Goal: Task Accomplishment & Management: Manage account settings

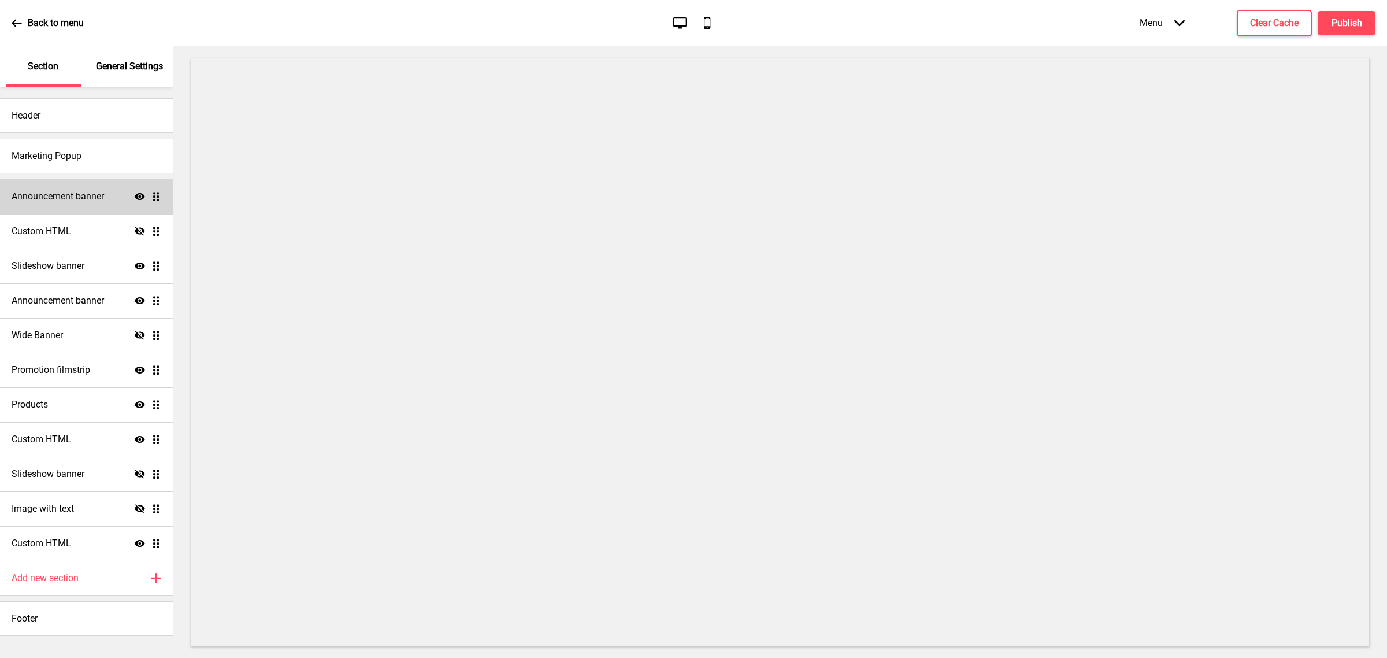
click at [81, 187] on div "Announcement banner Show Drag" at bounding box center [86, 196] width 173 height 35
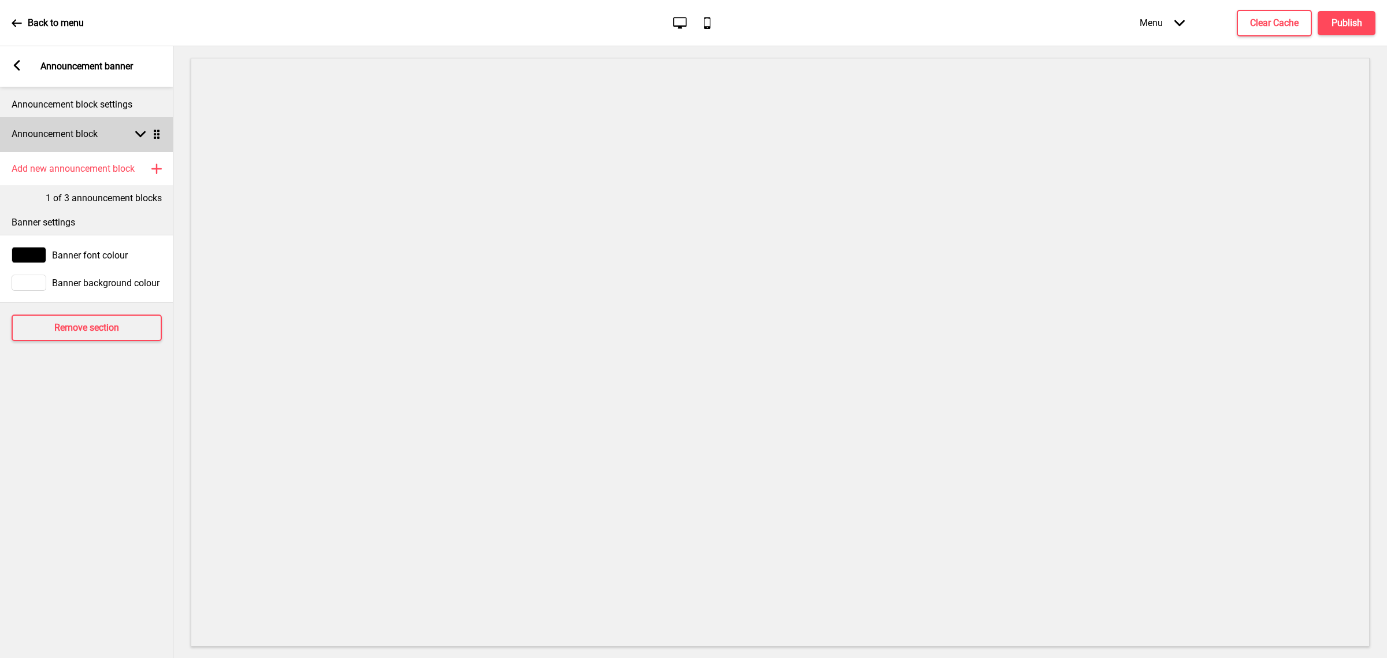
click at [101, 142] on div "Announcement block Arrow down Drag" at bounding box center [86, 134] width 173 height 35
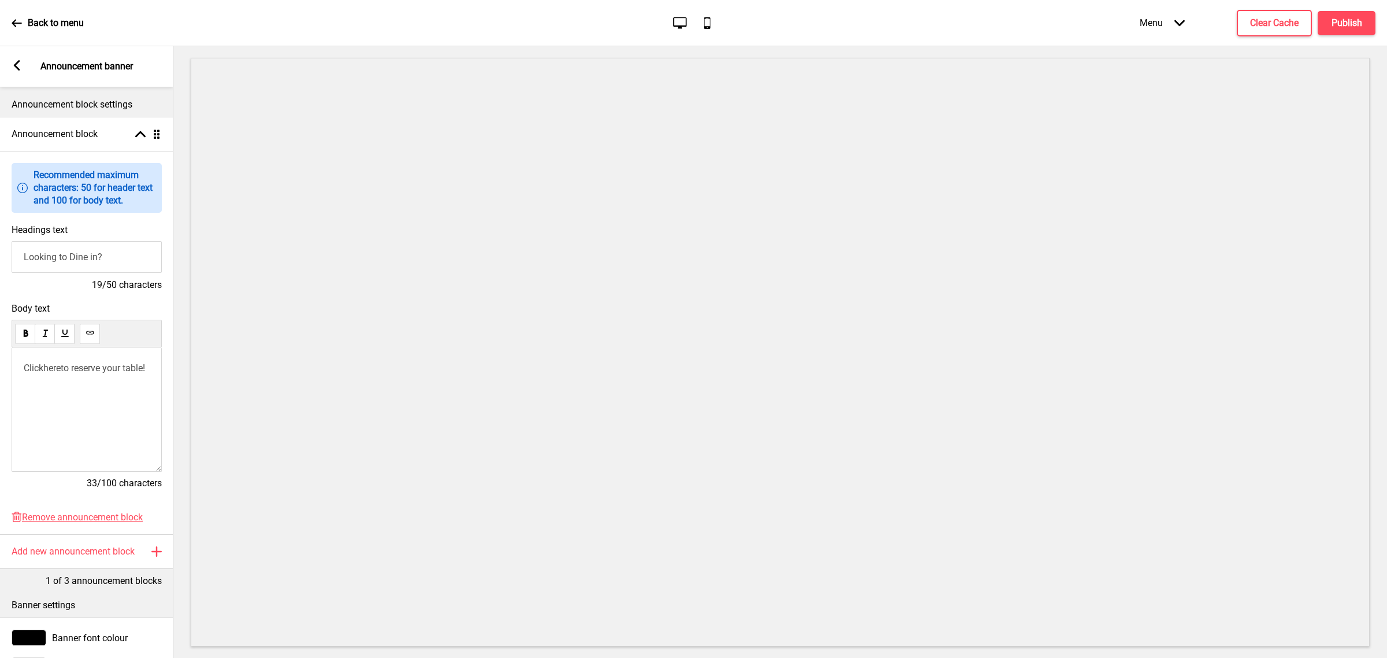
click at [19, 64] on rect at bounding box center [17, 65] width 10 height 10
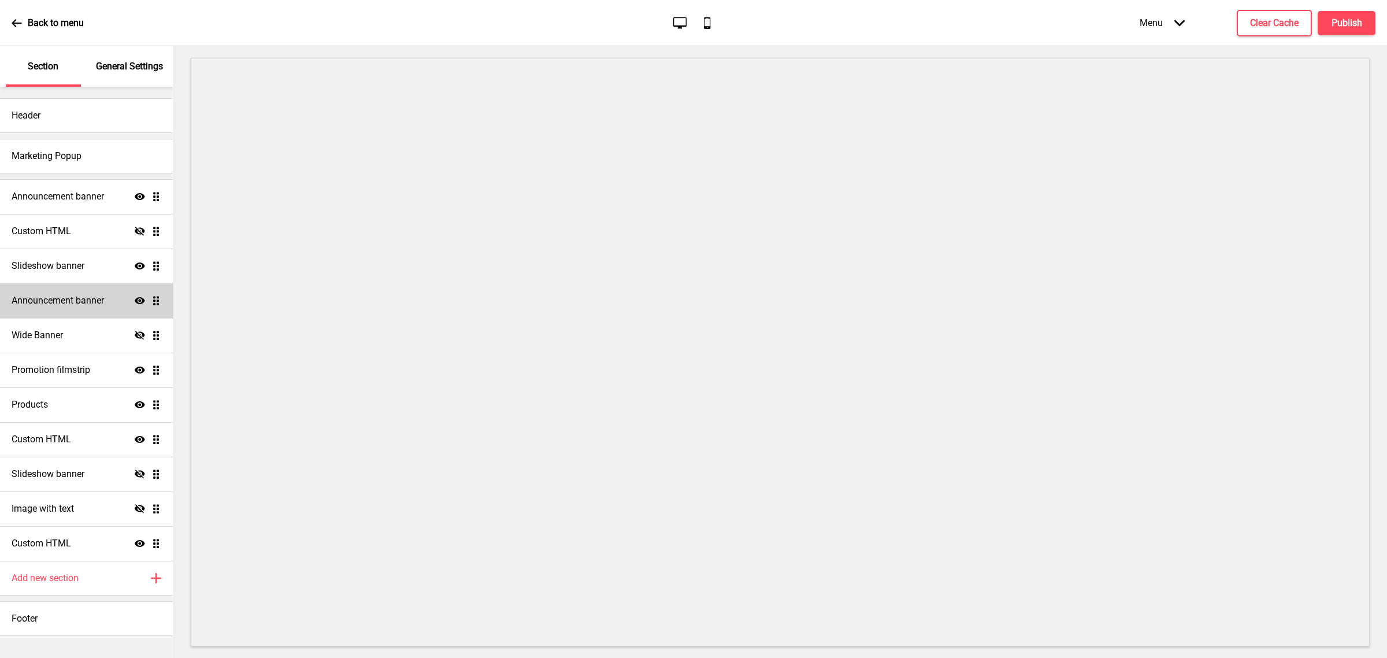
click at [98, 309] on div "Announcement banner Show Drag" at bounding box center [86, 300] width 173 height 35
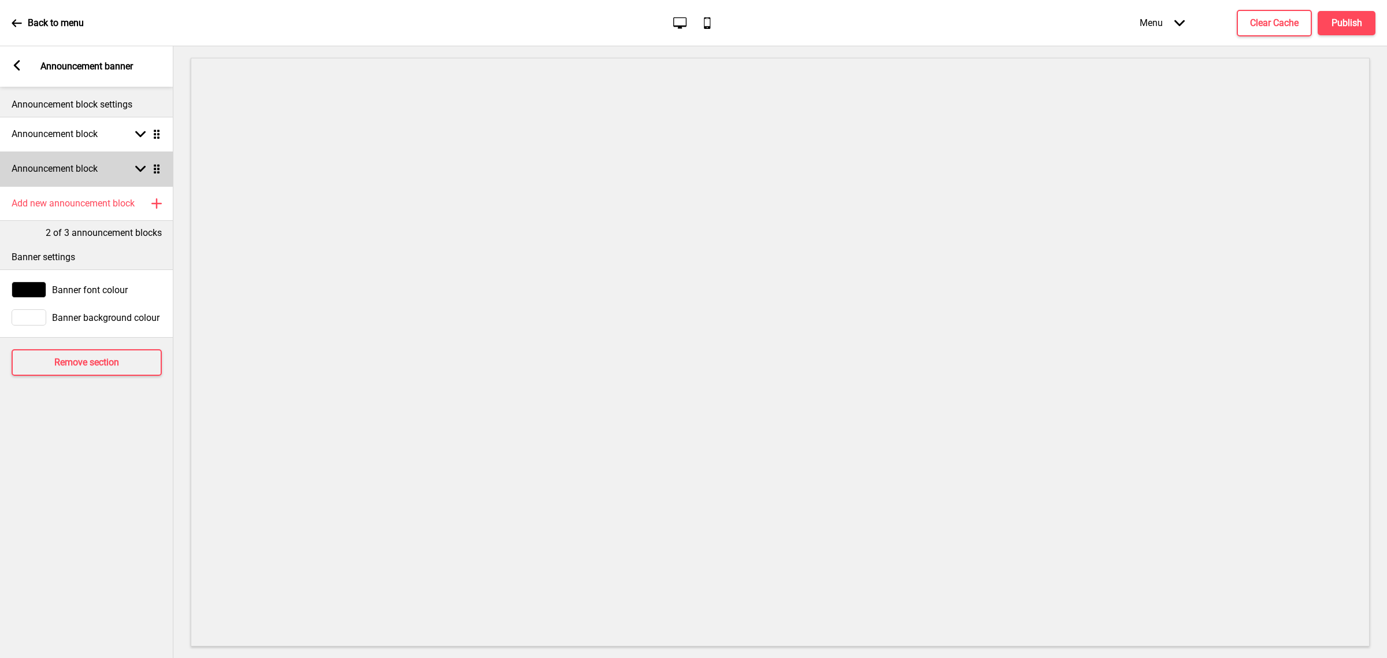
click at [145, 170] on rect at bounding box center [140, 169] width 10 height 10
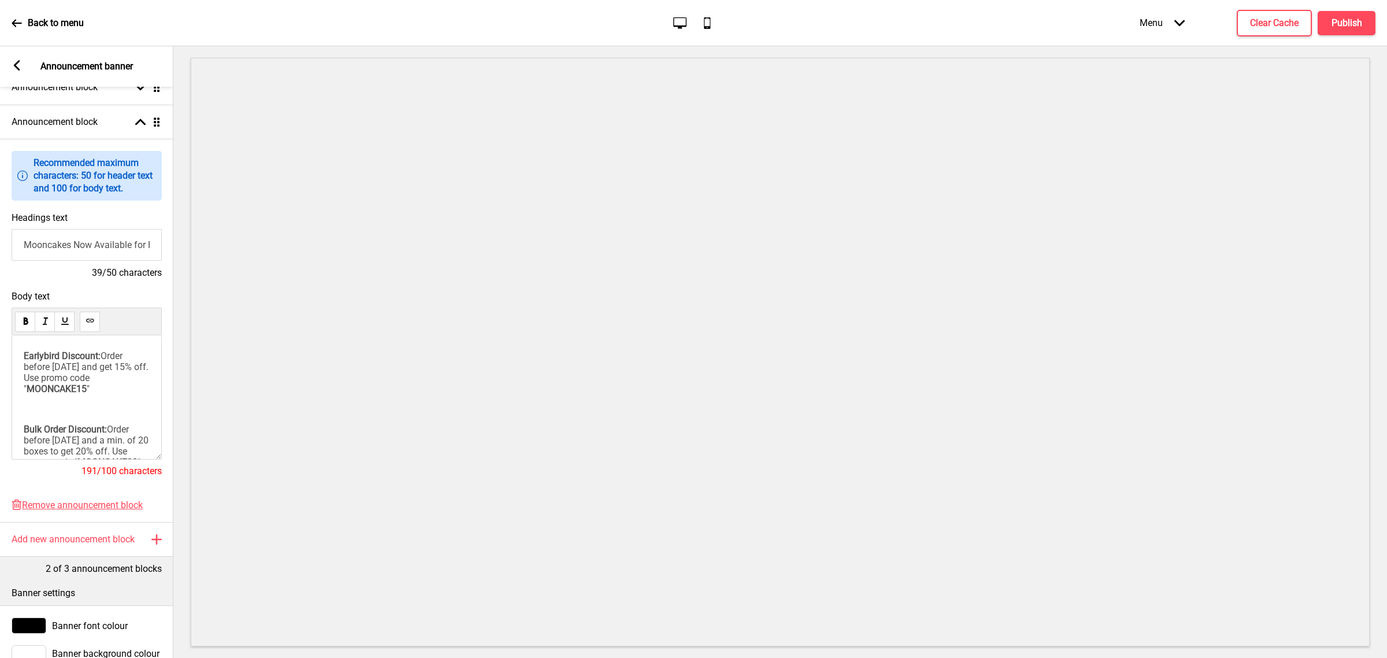
scroll to position [72, 0]
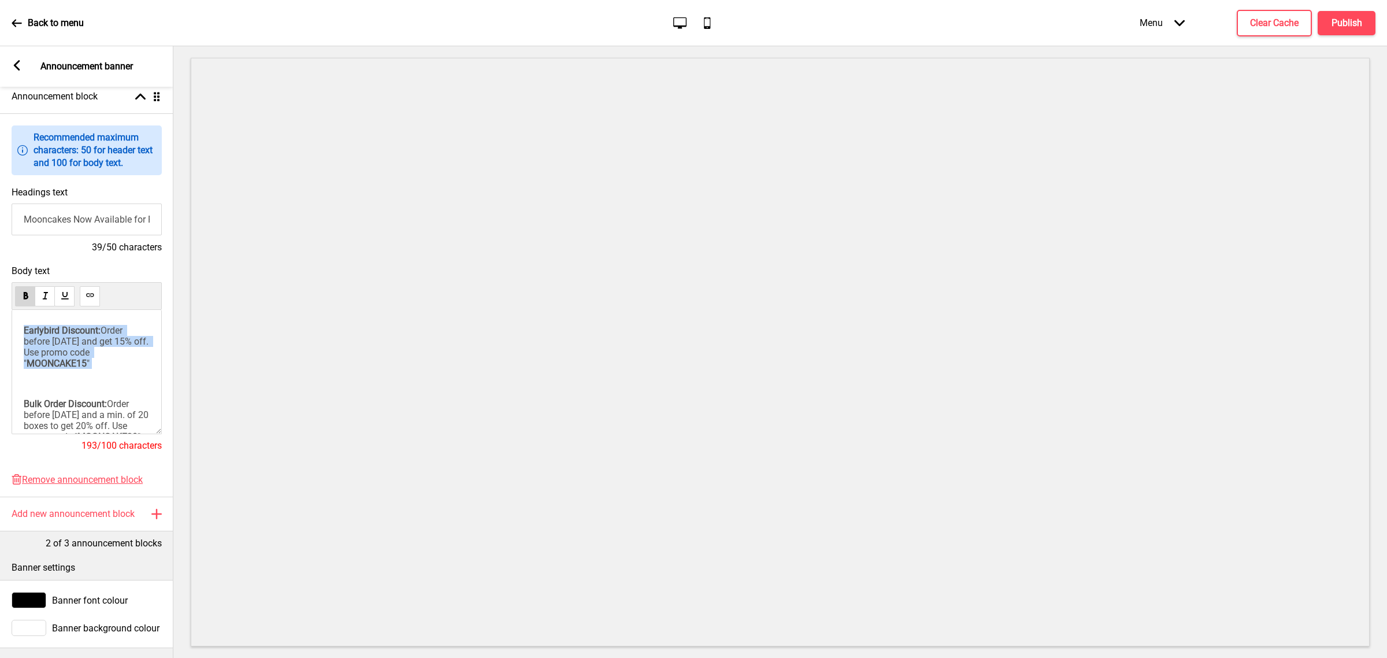
drag, startPoint x: 108, startPoint y: 394, endPoint x: 8, endPoint y: 311, distance: 130.5
click at [8, 311] on div "Body text Earlybird Discount: Order before [DATE] and get 15% off. Use promo co…" at bounding box center [86, 363] width 173 height 209
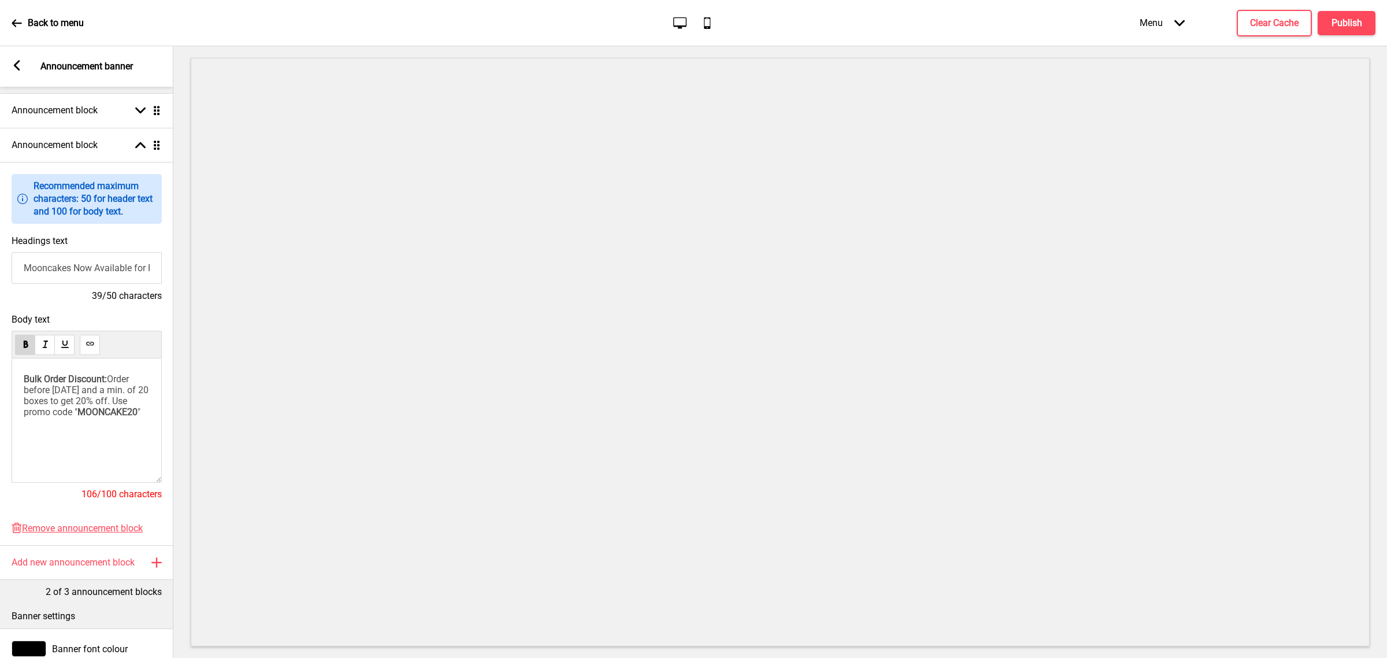
scroll to position [0, 0]
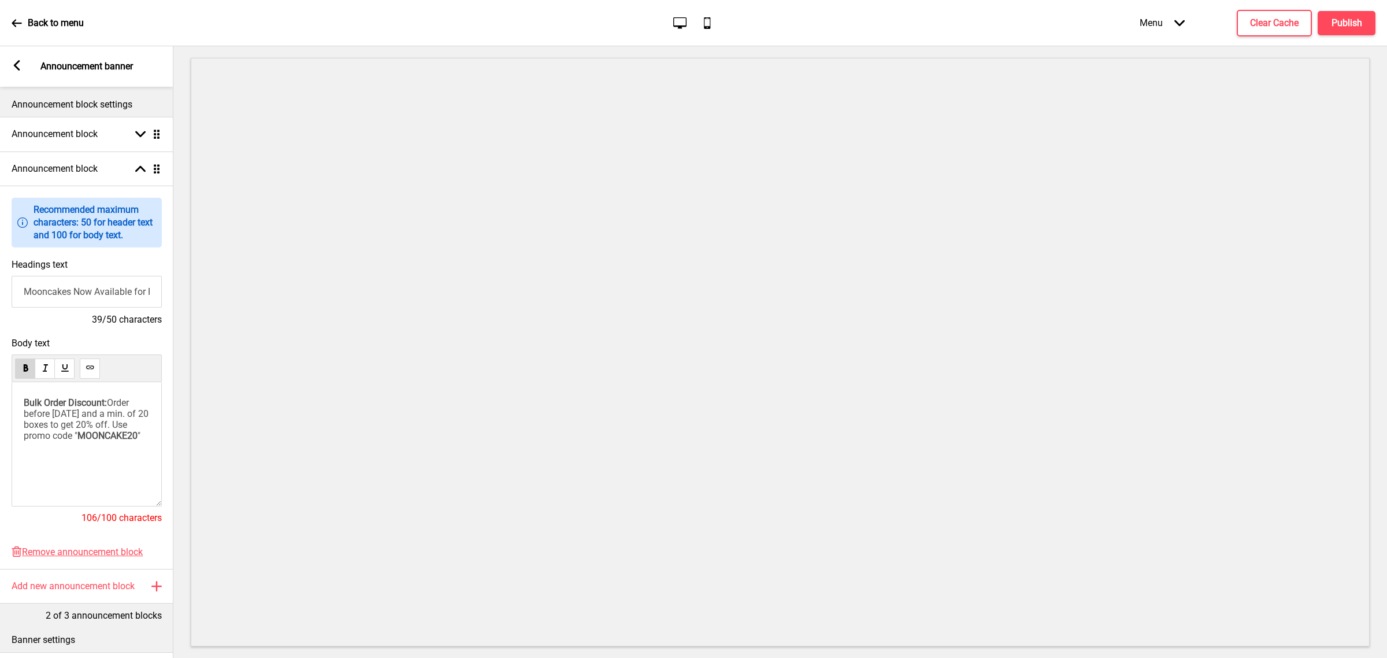
click at [124, 295] on input "Mooncakes Now Available for Preordering" at bounding box center [87, 292] width 150 height 32
click at [108, 292] on input "Mooncakes Now Available for Preordering" at bounding box center [86, 292] width 150 height 32
type input "Mooncakes Now Available"
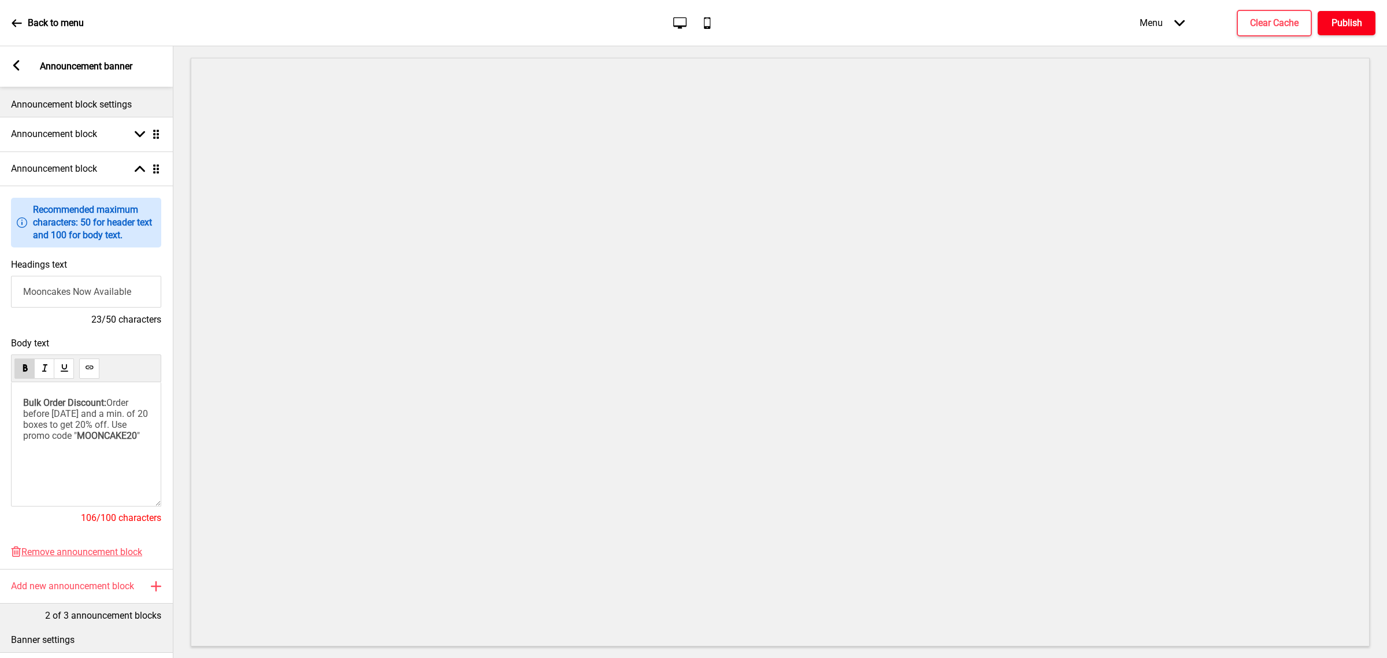
click at [1339, 24] on h4 "Publish" at bounding box center [1346, 23] width 31 height 13
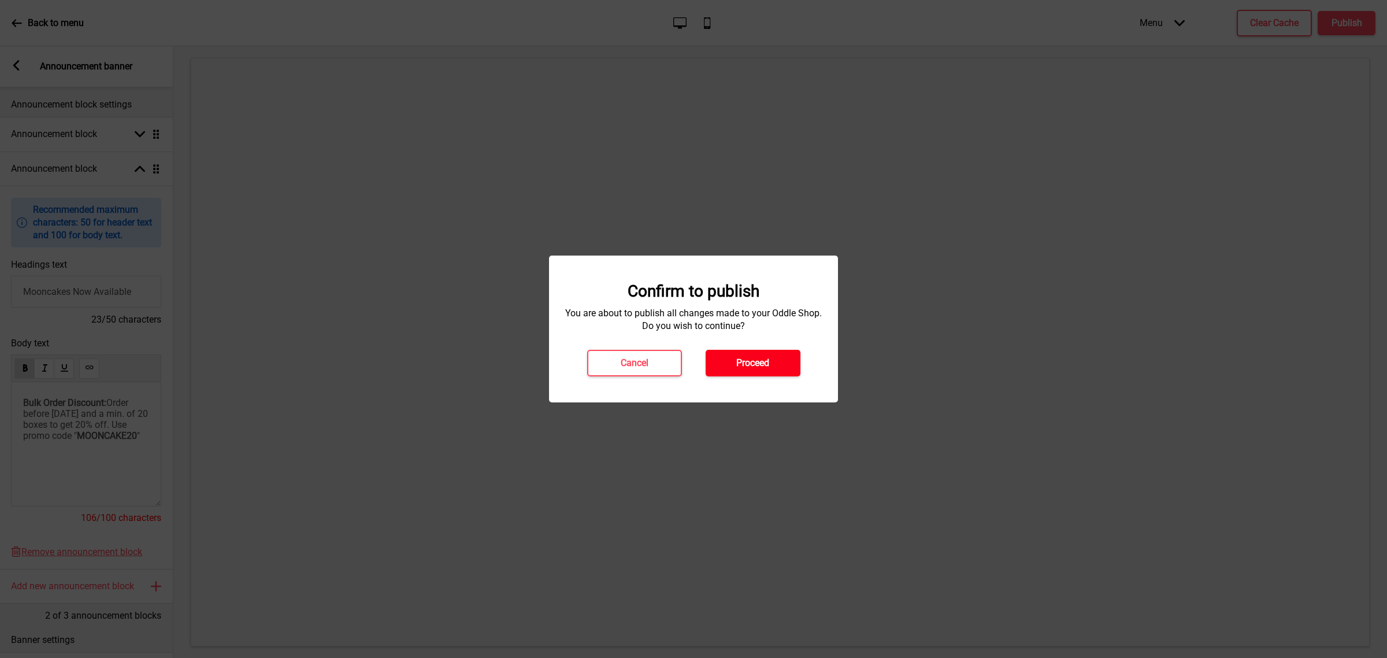
click at [778, 359] on button "Proceed" at bounding box center [752, 363] width 95 height 27
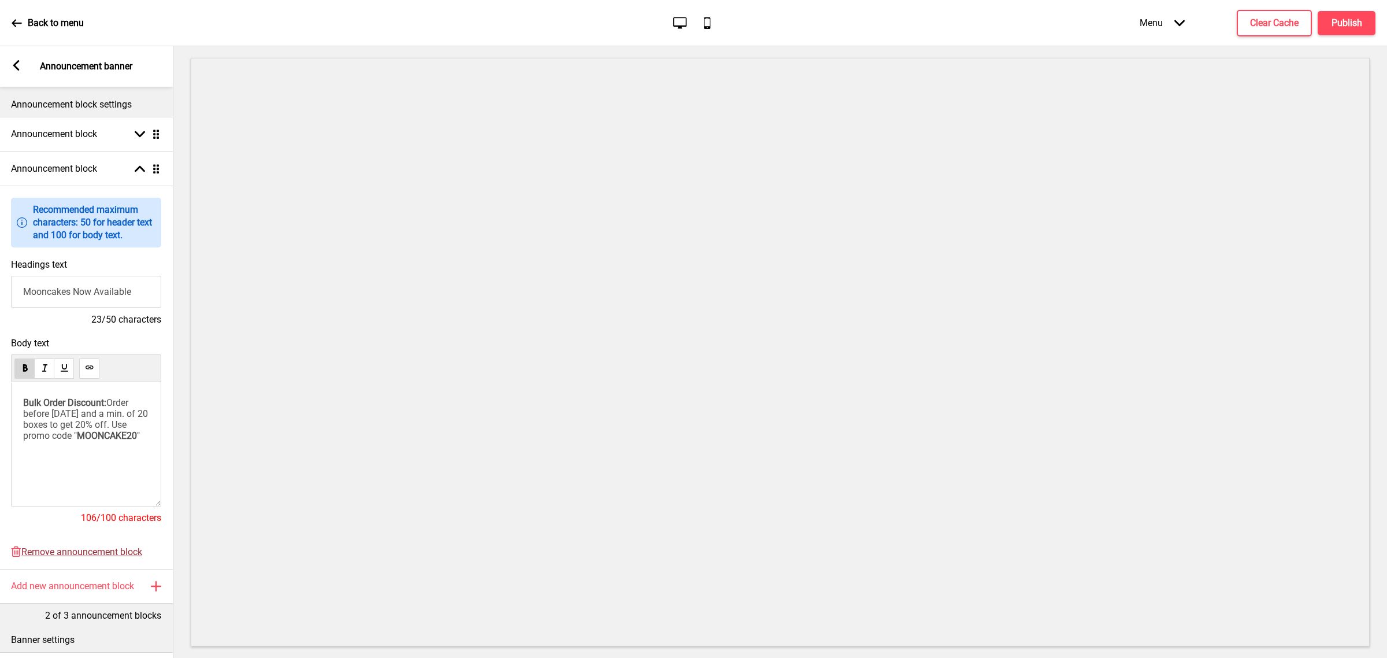
drag, startPoint x: 65, startPoint y: 549, endPoint x: 69, endPoint y: 544, distance: 6.6
click at [65, 549] on span "Remove announcement block" at bounding box center [81, 551] width 121 height 11
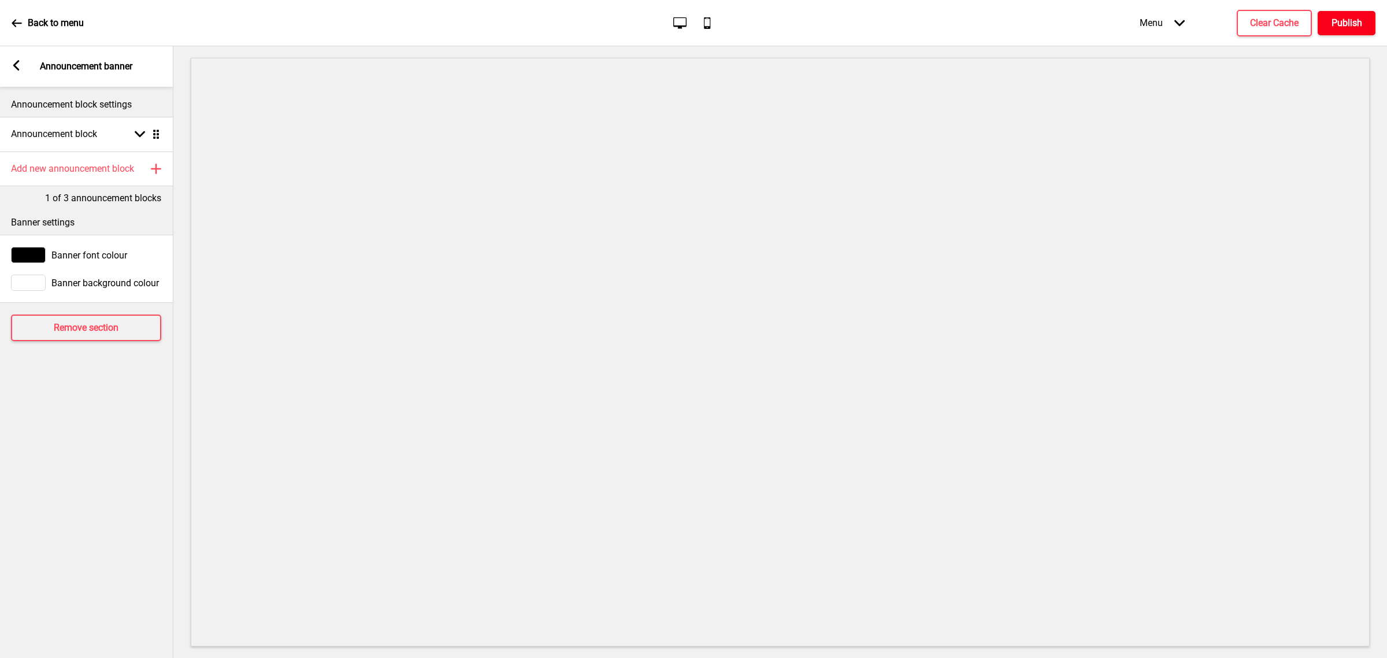
click at [1338, 21] on h4 "Publish" at bounding box center [1346, 23] width 31 height 13
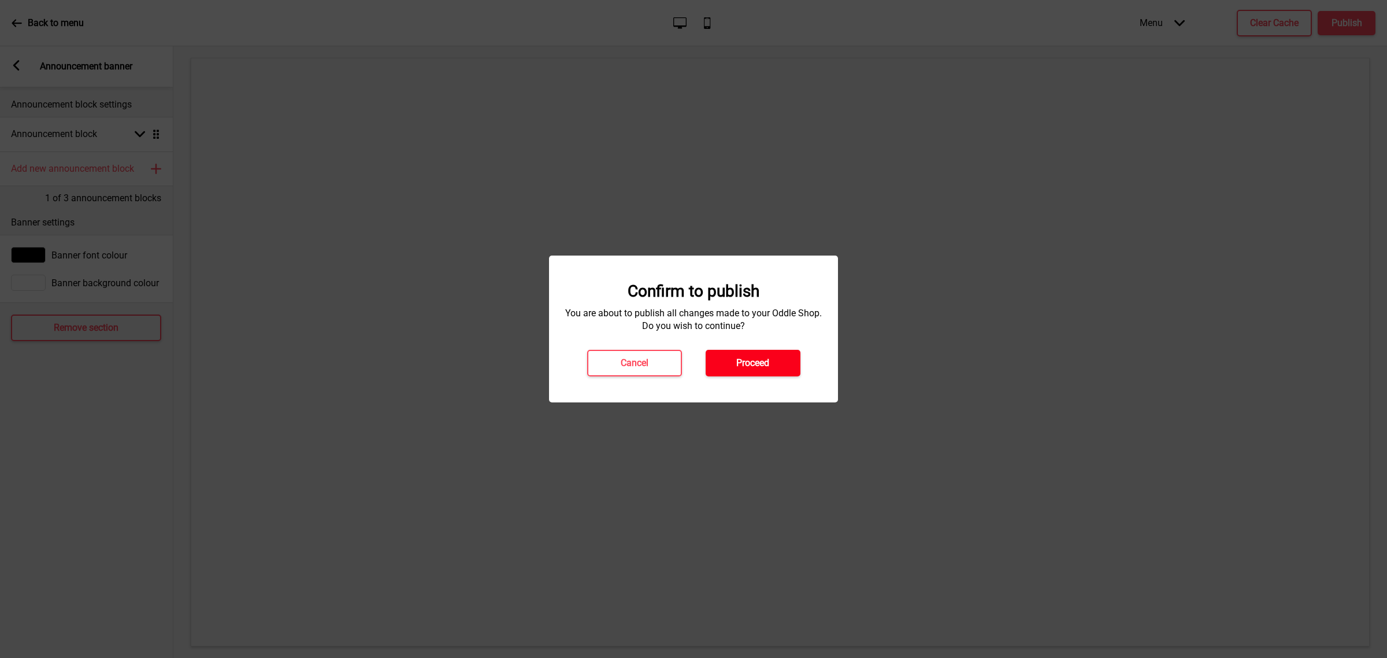
click at [775, 362] on button "Proceed" at bounding box center [752, 363] width 95 height 27
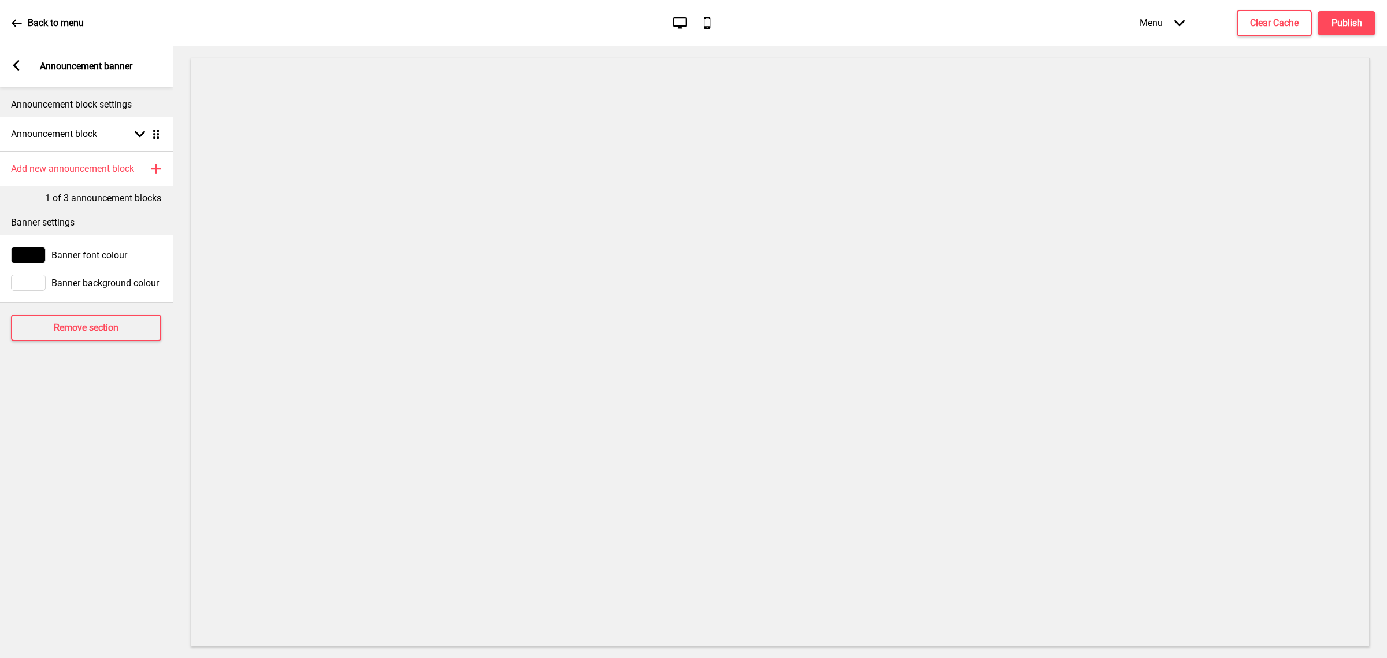
click at [14, 62] on rect at bounding box center [16, 65] width 10 height 10
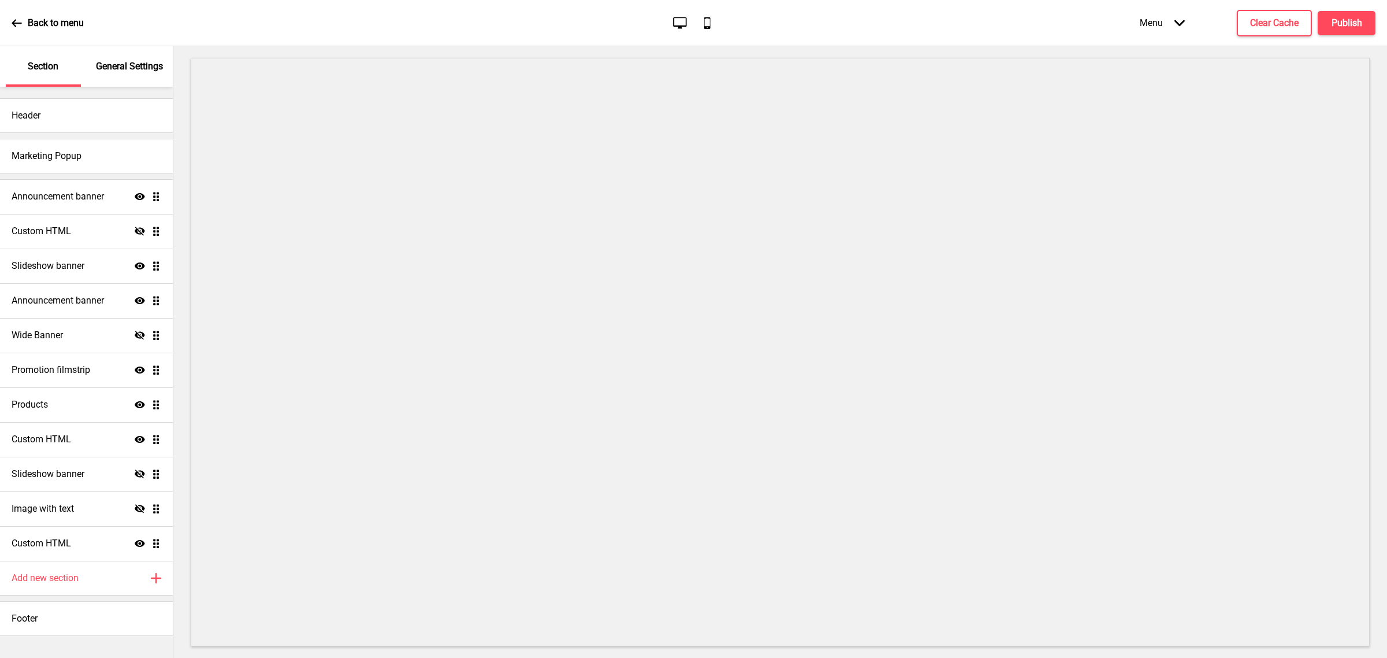
click at [31, 18] on p "Back to menu" at bounding box center [56, 23] width 56 height 13
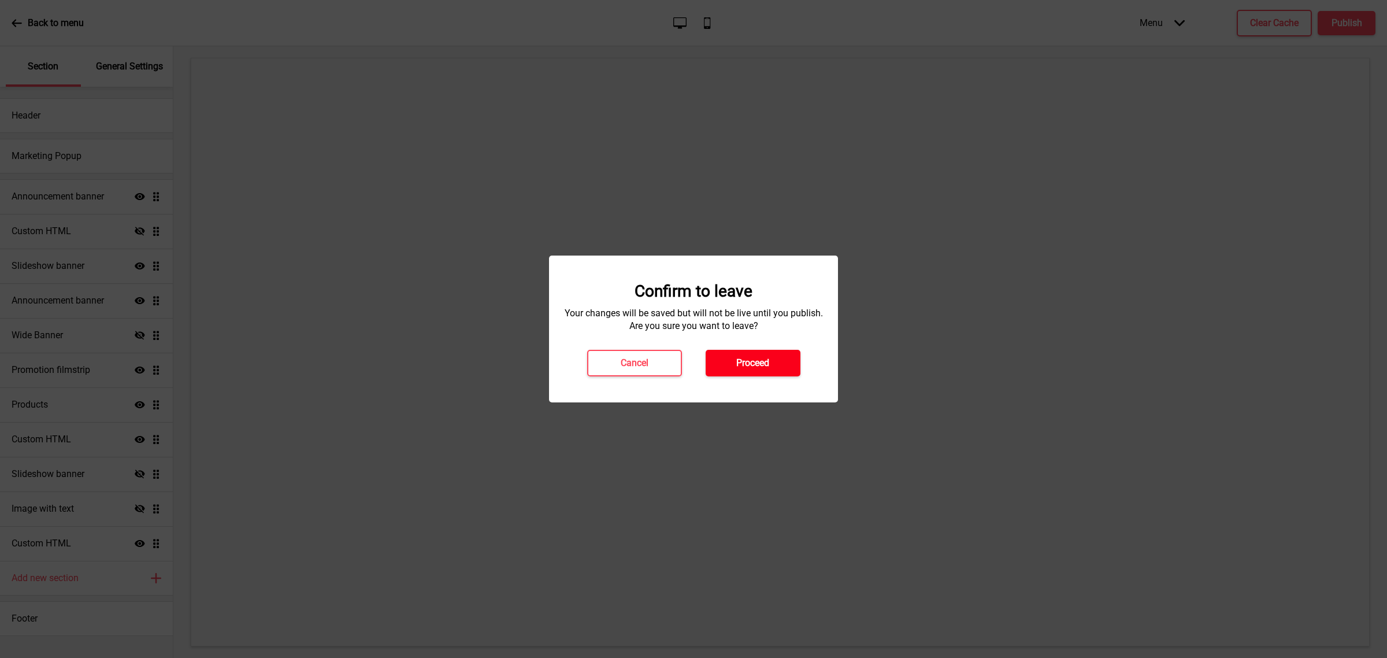
click at [726, 359] on button "Proceed" at bounding box center [752, 363] width 95 height 27
